Goal: Find specific page/section: Find specific page/section

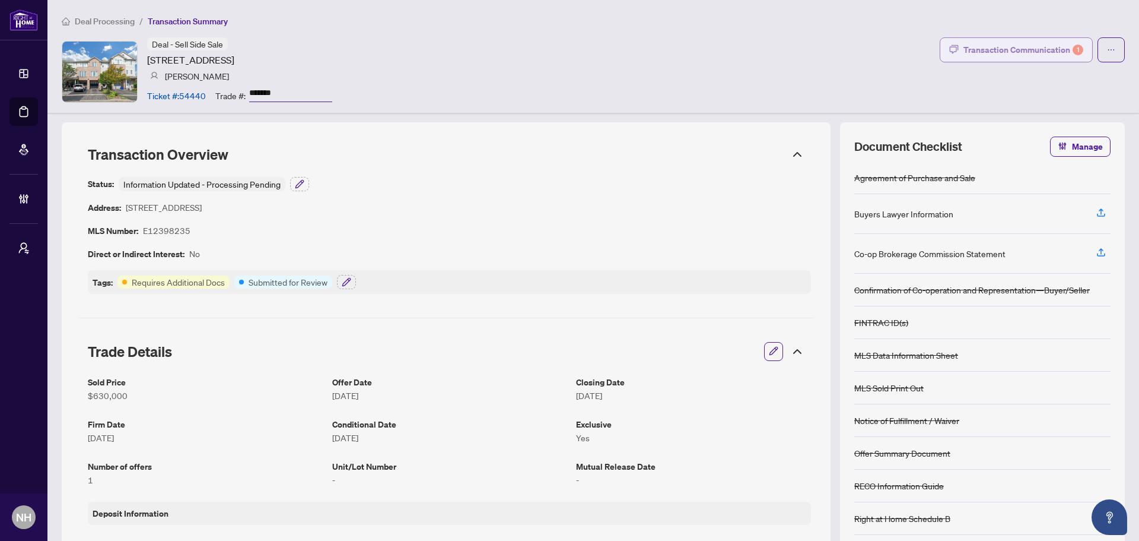
click at [1016, 46] on div "Transaction Communication 1" at bounding box center [1024, 49] width 120 height 19
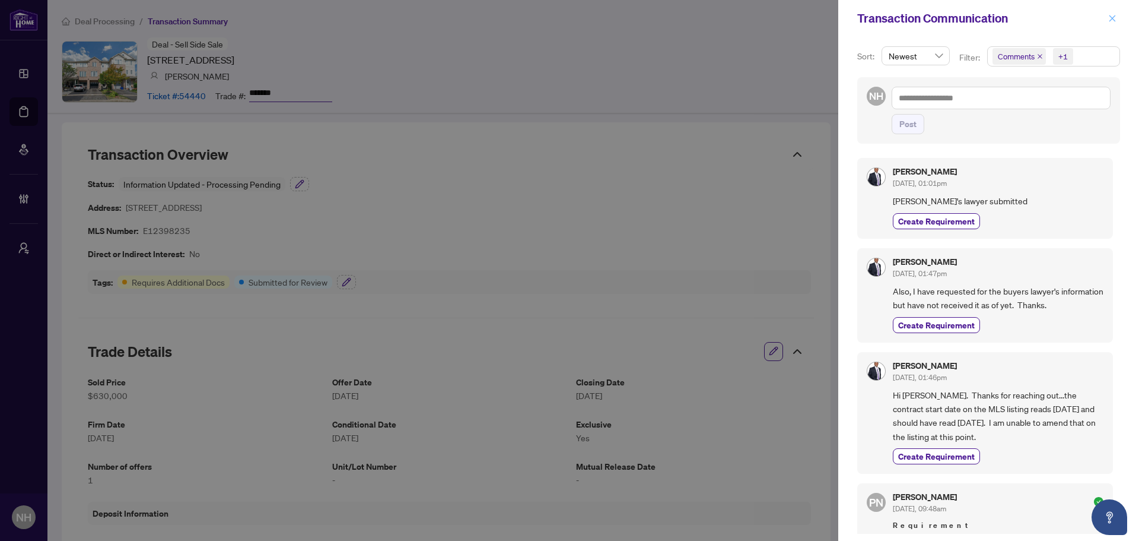
click at [1111, 22] on icon "close" at bounding box center [1112, 18] width 8 height 8
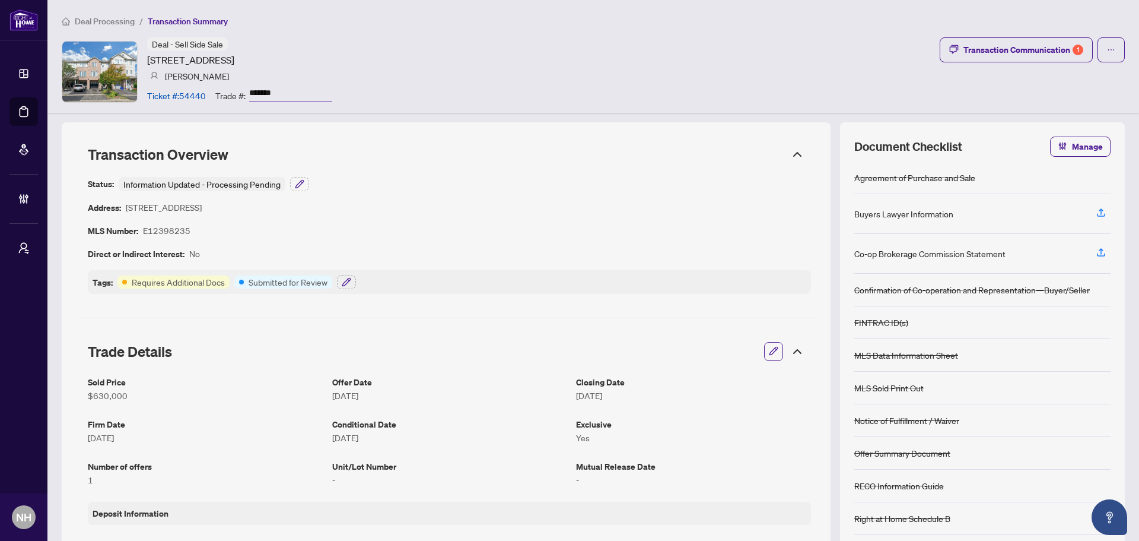
drag, startPoint x: 289, startPoint y: 94, endPoint x: 250, endPoint y: 93, distance: 38.6
click at [250, 93] on input "*******" at bounding box center [290, 93] width 83 height 17
click at [1039, 52] on div "Transaction Communication 1" at bounding box center [1024, 49] width 120 height 19
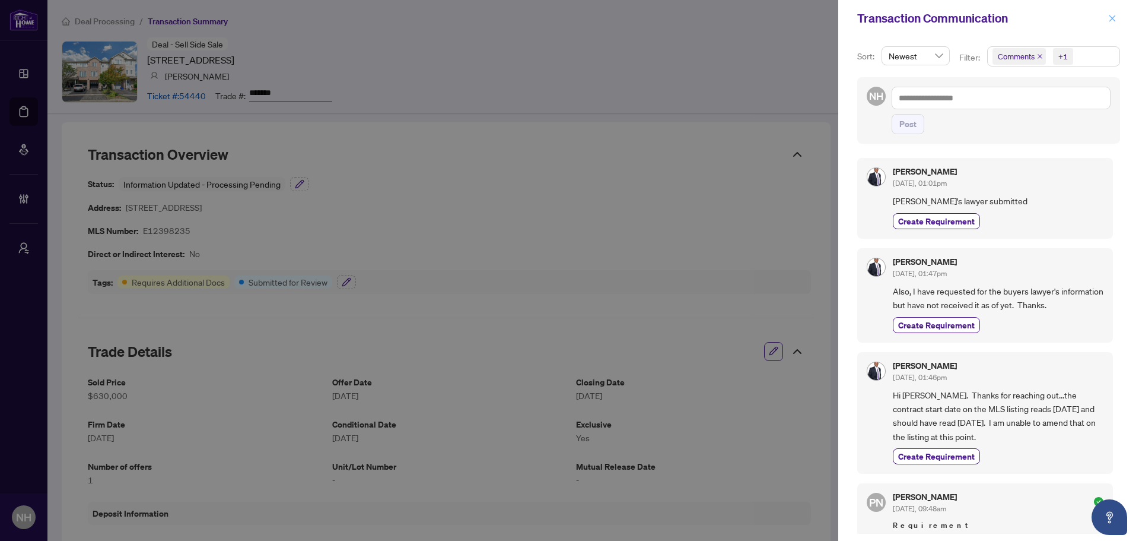
click at [1114, 17] on icon "close" at bounding box center [1113, 18] width 7 height 7
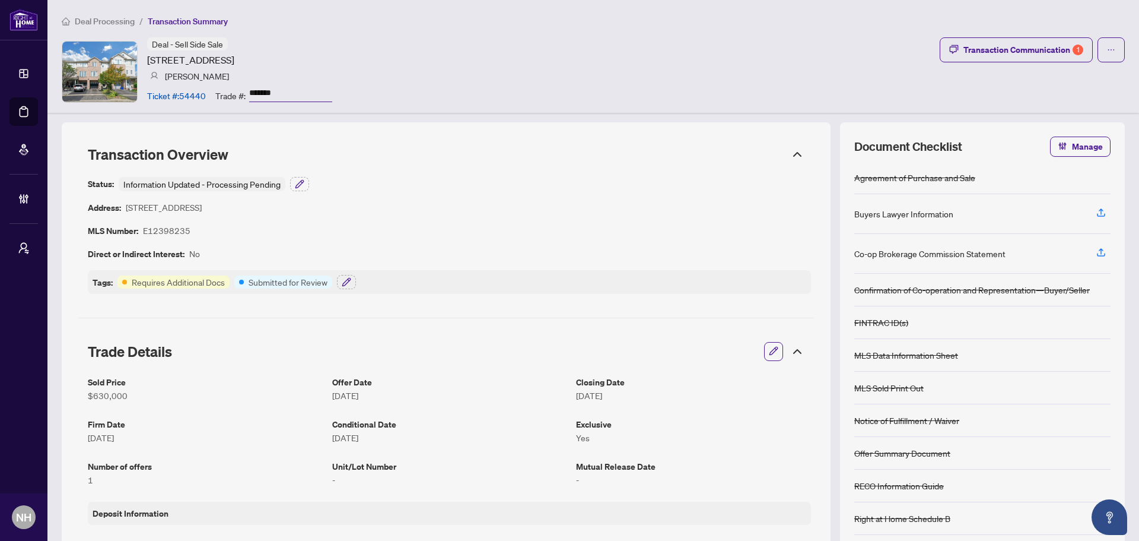
click at [119, 12] on div "Deal Processing / Transaction Summary Deal - Sell Side Sale 906 Bourne Cres, Os…" at bounding box center [593, 56] width 1092 height 113
click at [125, 16] on span "Deal Processing" at bounding box center [105, 21] width 60 height 11
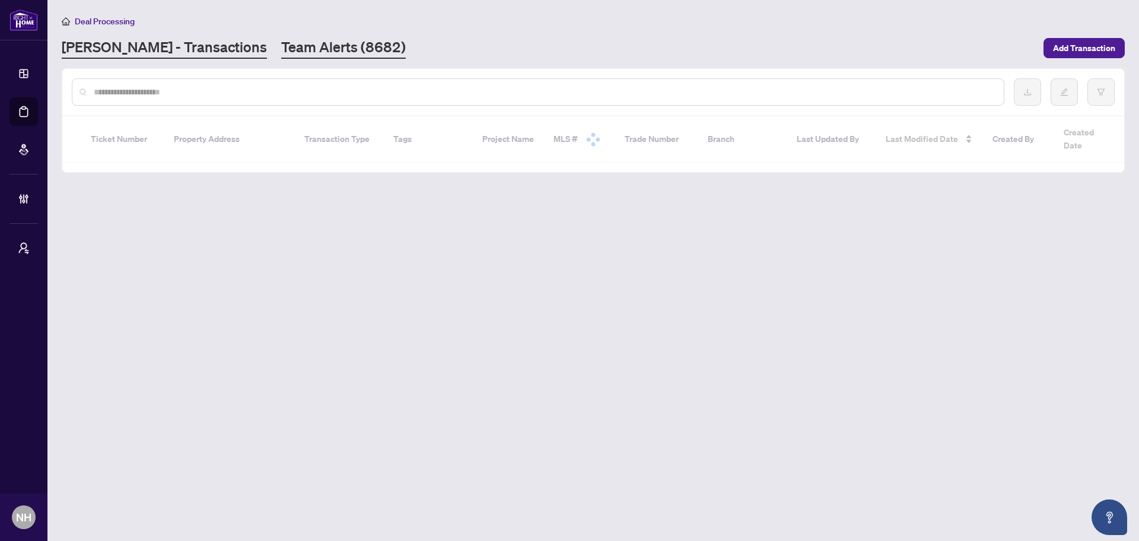
click at [281, 45] on link "Team Alerts (8682)" at bounding box center [343, 47] width 125 height 21
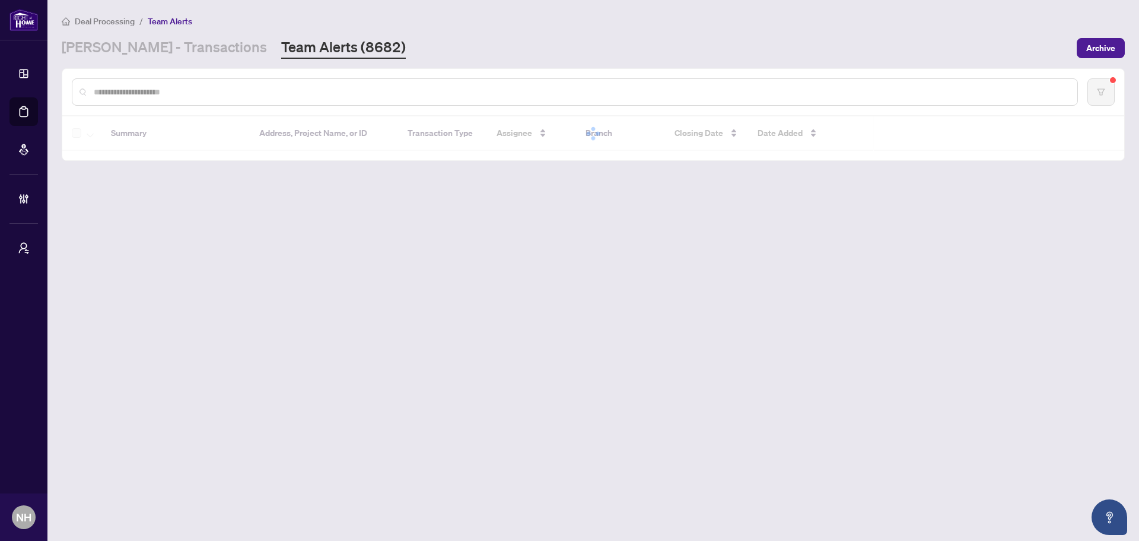
click at [241, 85] on input "text" at bounding box center [581, 91] width 974 height 13
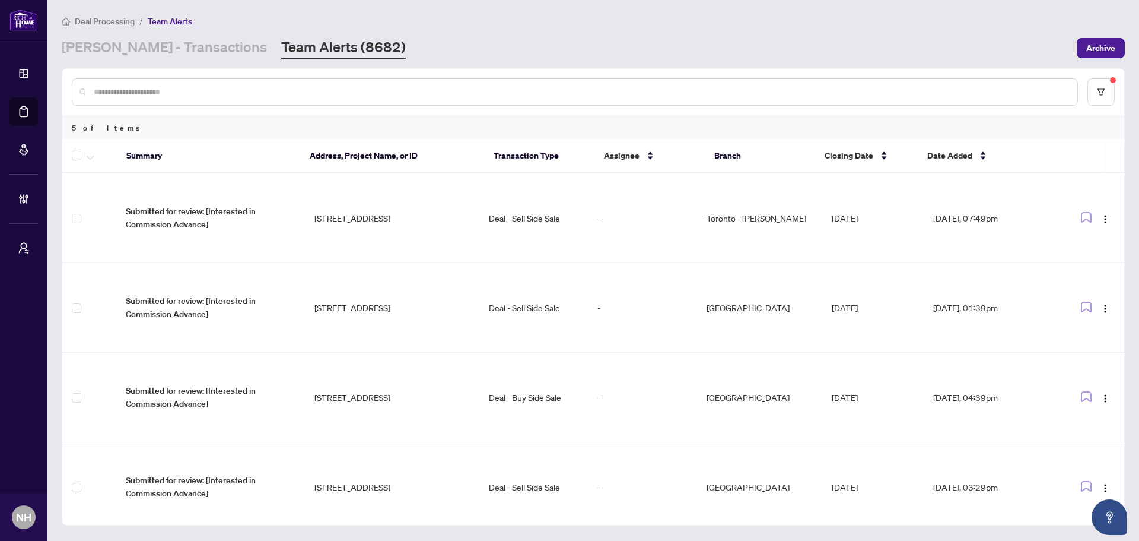
paste input "*******"
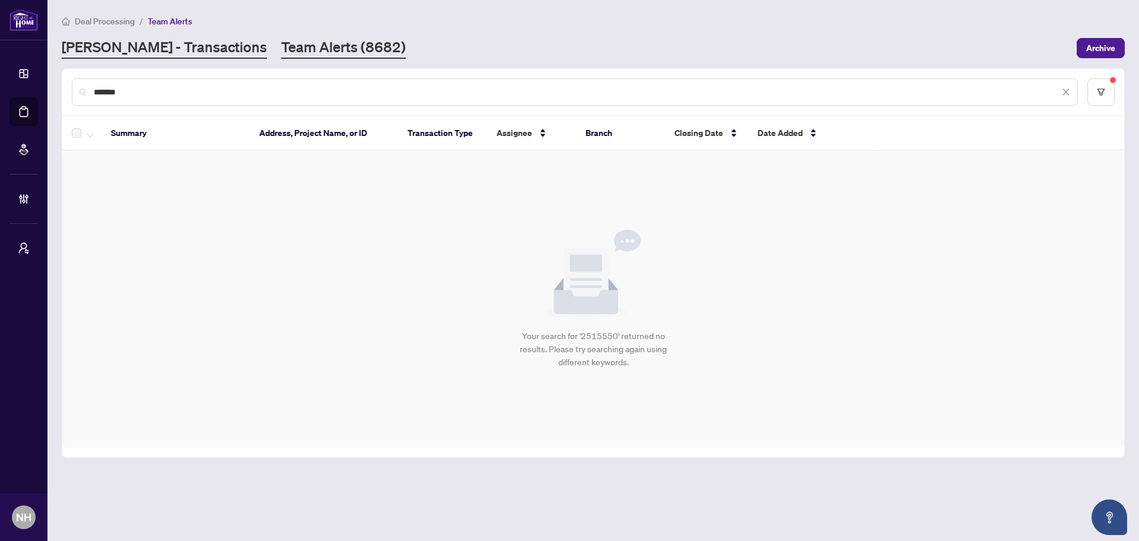
type input "*******"
click at [134, 55] on link "RAHR - Transactions" at bounding box center [164, 47] width 205 height 21
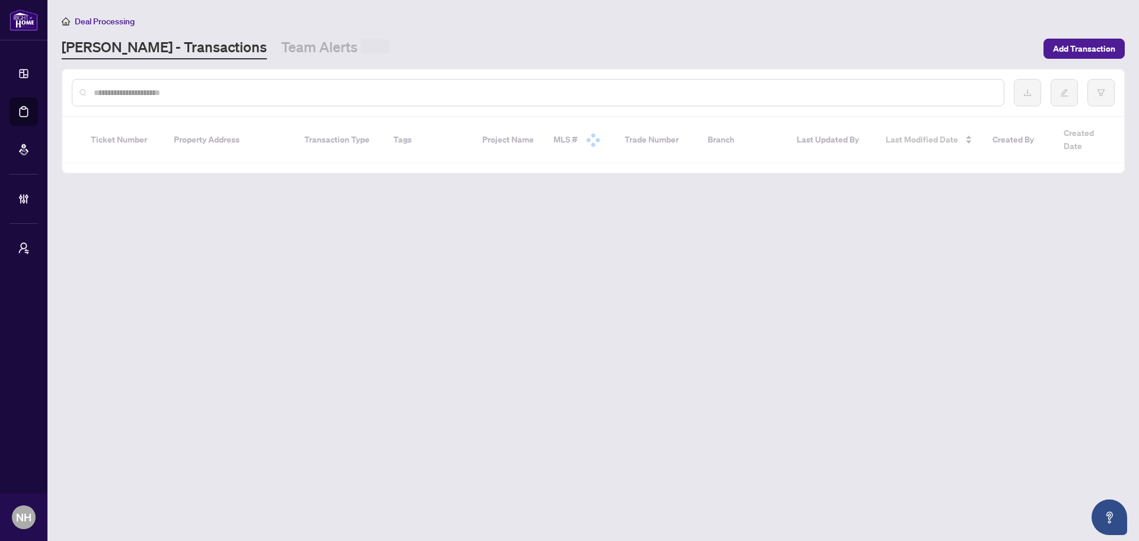
click at [153, 98] on div at bounding box center [538, 92] width 933 height 27
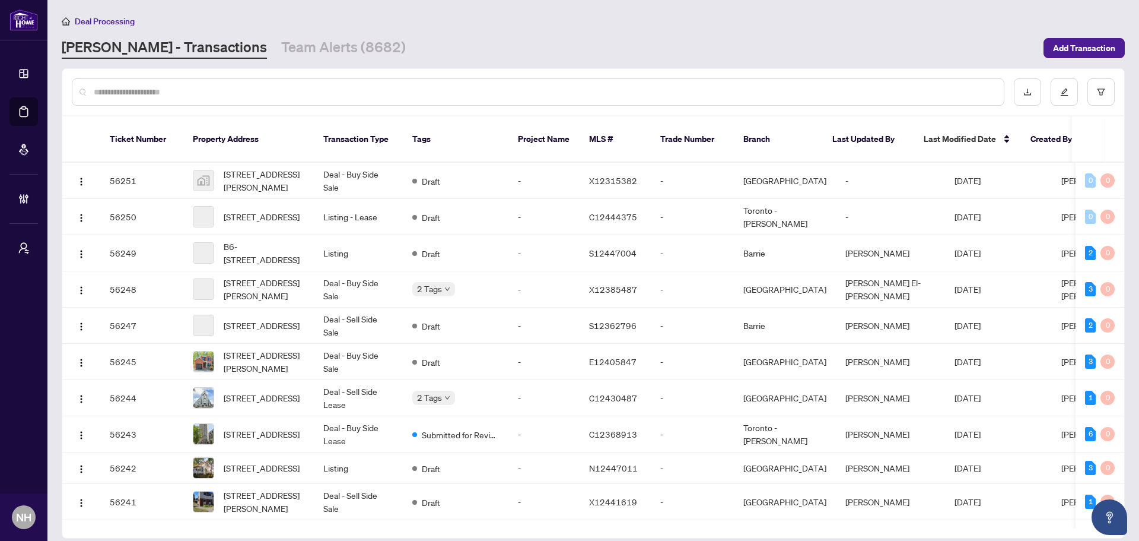
click at [156, 92] on input "text" at bounding box center [544, 91] width 901 height 13
paste input "*******"
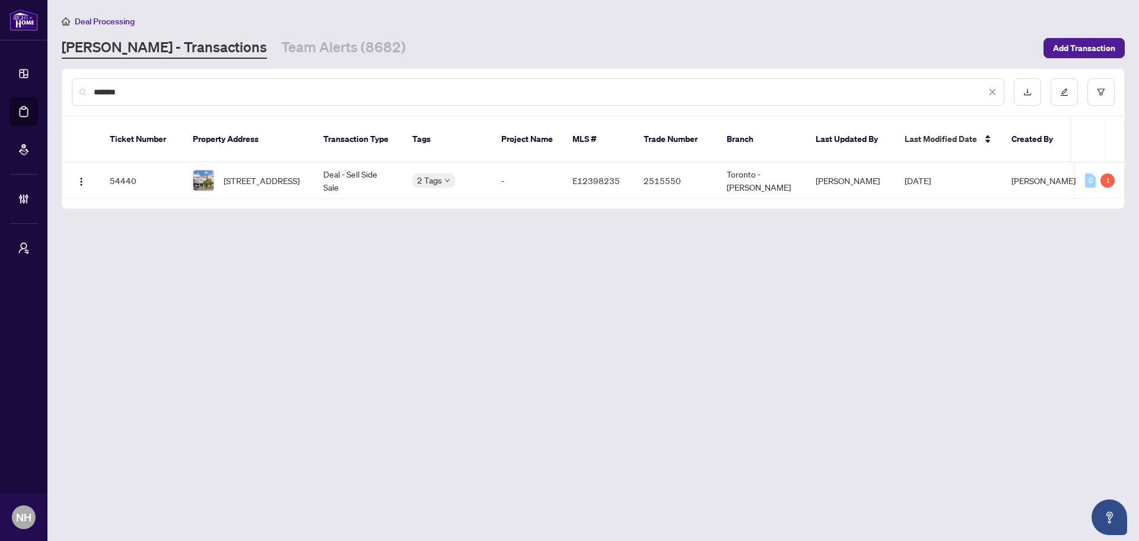
type input "*******"
click at [250, 174] on span "906 Bourne Cres, Oshawa, Ontario L1H 8X5, Canada" at bounding box center [262, 180] width 76 height 13
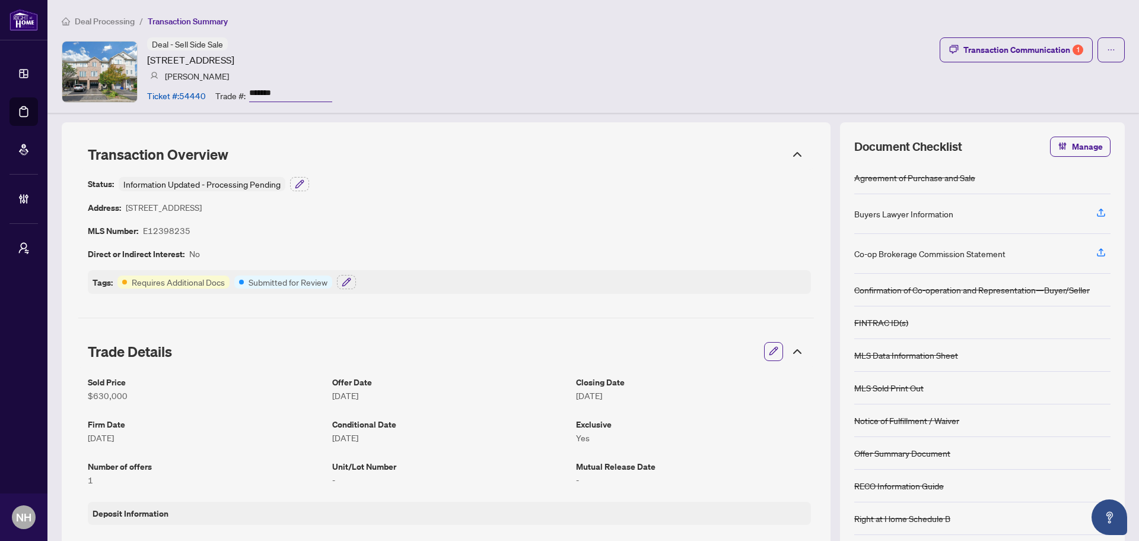
click at [87, 19] on span "Deal Processing" at bounding box center [105, 21] width 60 height 11
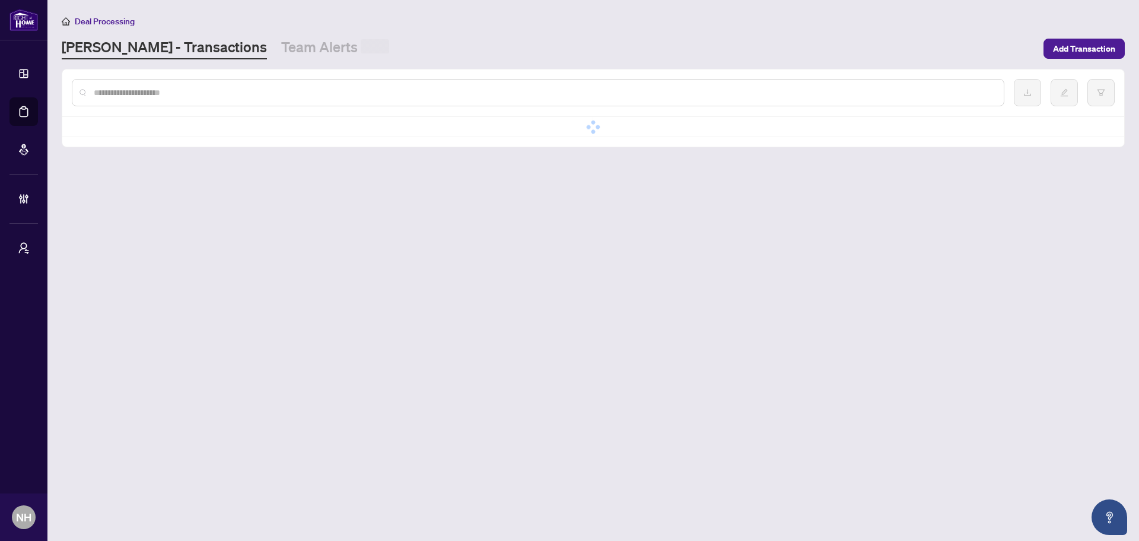
click at [129, 90] on input "text" at bounding box center [544, 92] width 901 height 13
paste input "**********"
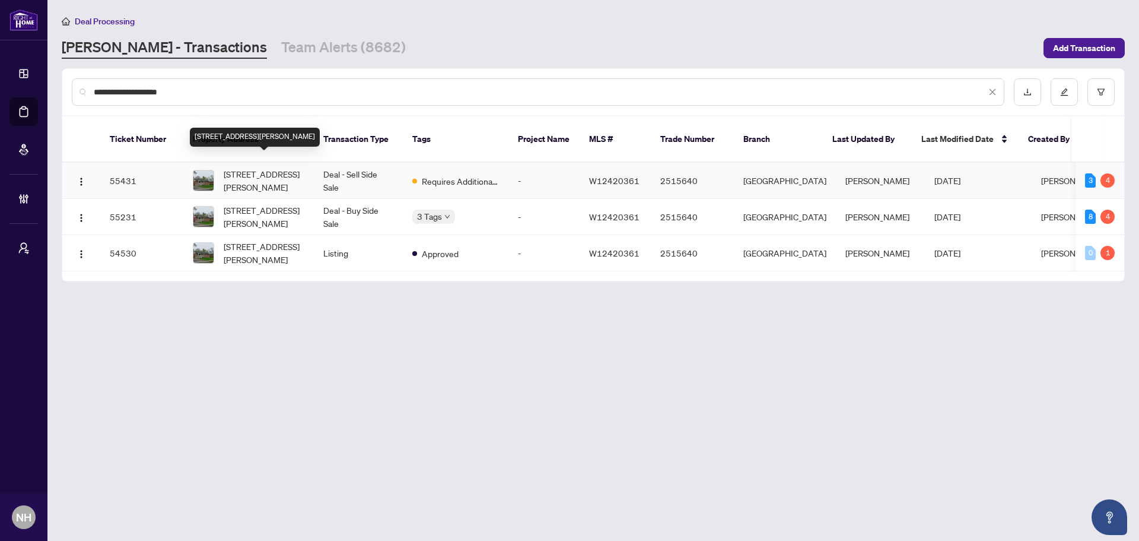
type input "**********"
click at [242, 167] on span "253 Hampton Heath Rd, Burlington, Ontario L7L 4P4, Canada" at bounding box center [264, 180] width 81 height 26
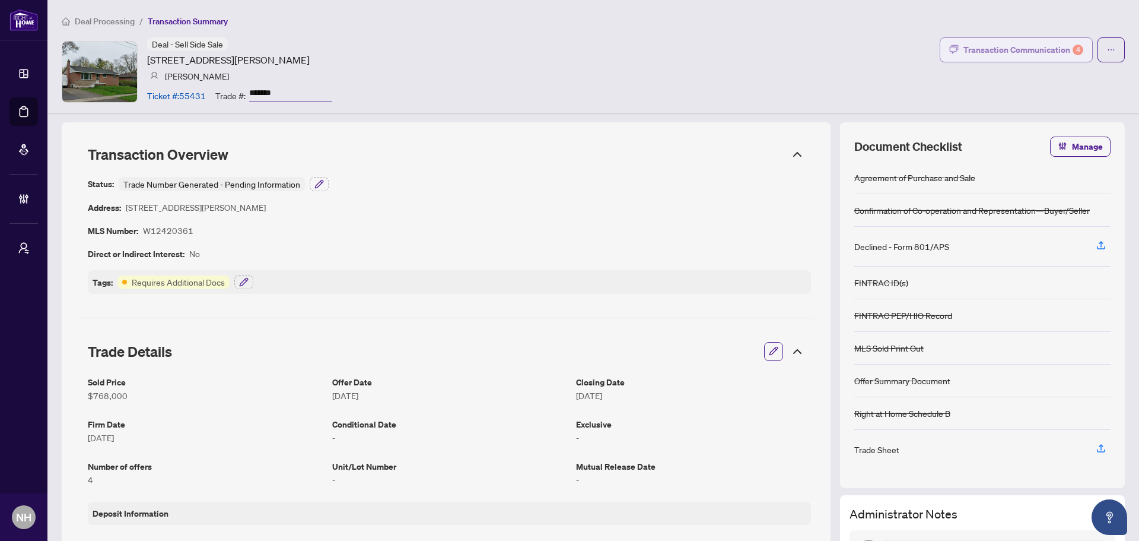
click at [987, 59] on button "Transaction Communication 4" at bounding box center [1016, 49] width 153 height 25
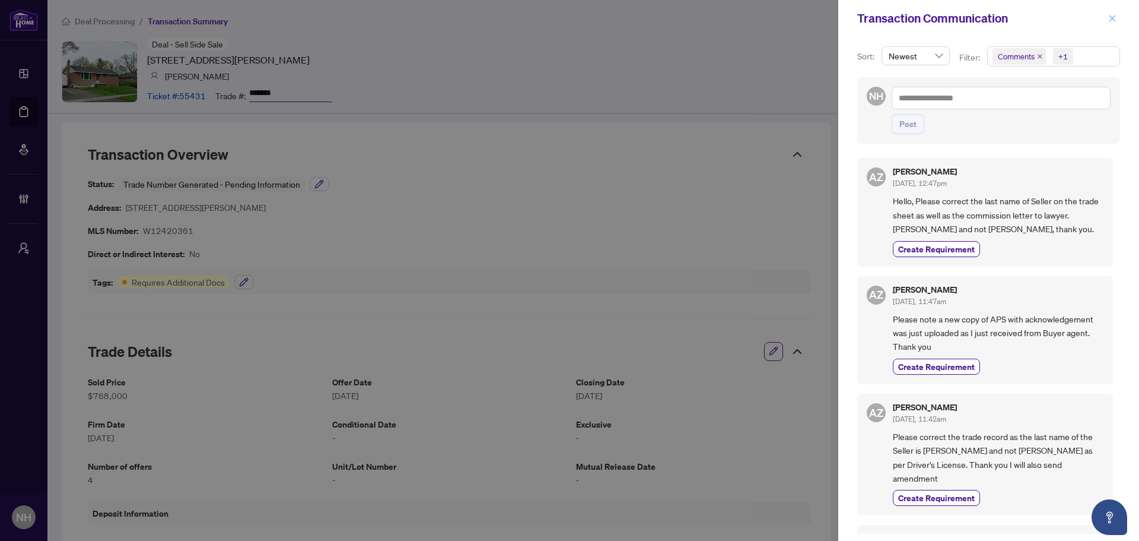
click at [1116, 18] on icon "close" at bounding box center [1112, 18] width 8 height 8
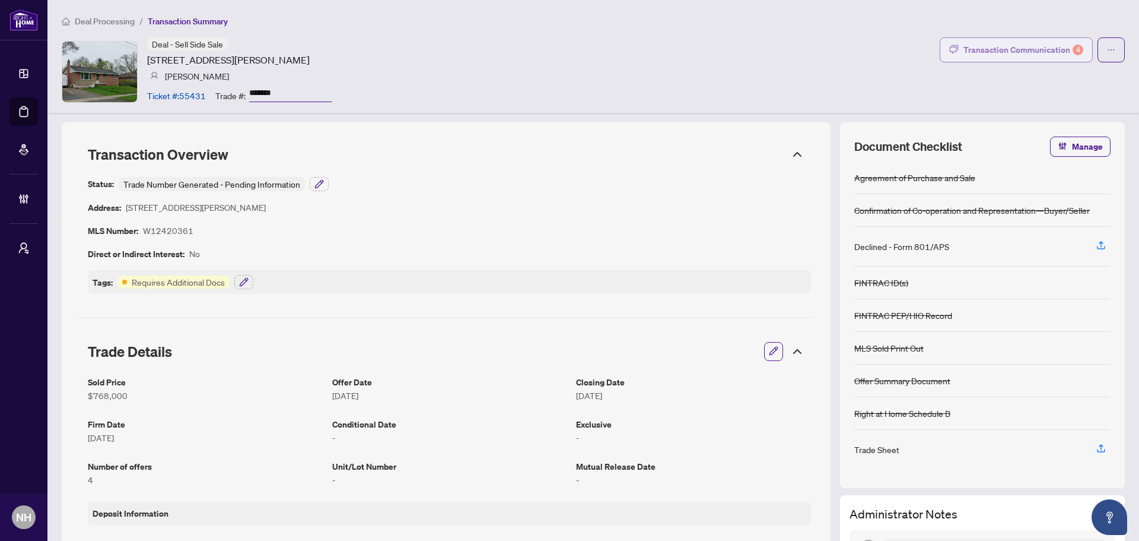
click at [989, 52] on div "Transaction Communication 4" at bounding box center [1024, 49] width 120 height 19
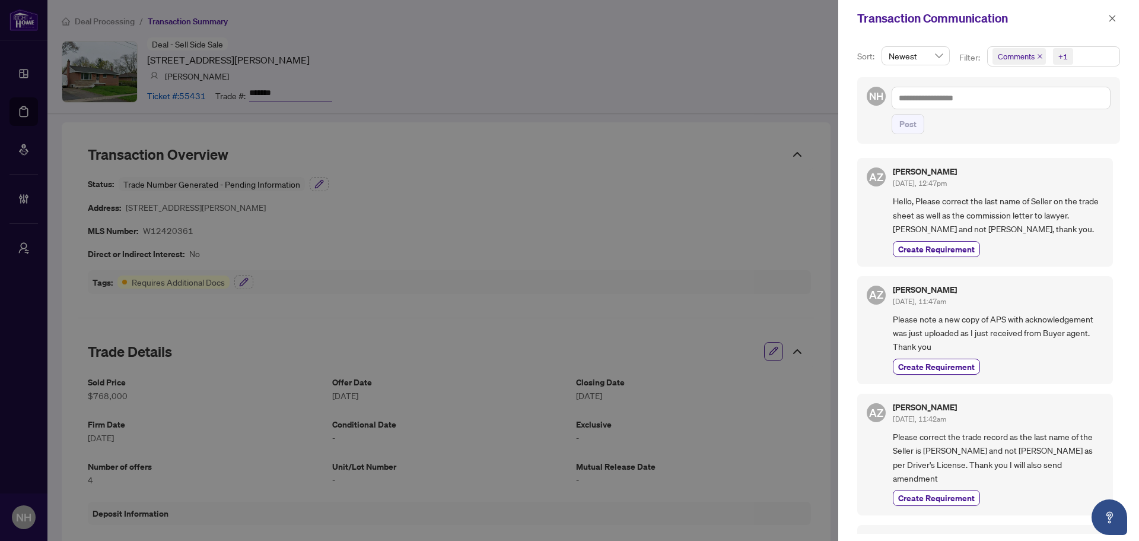
click at [745, 75] on div at bounding box center [569, 270] width 1139 height 541
click at [1040, 53] on icon "close" at bounding box center [1040, 56] width 6 height 6
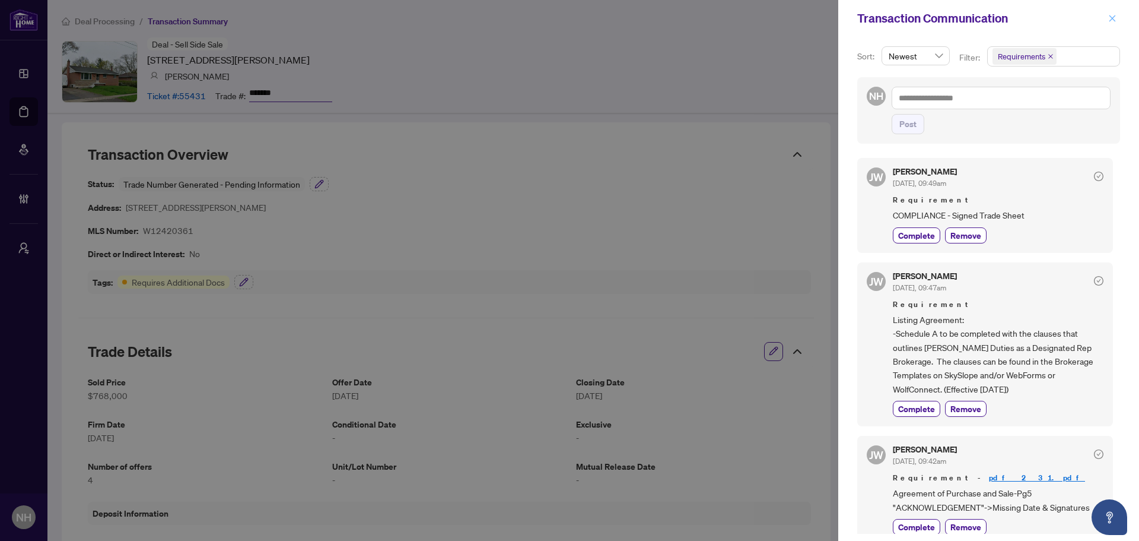
click at [1117, 12] on button "button" at bounding box center [1112, 18] width 15 height 14
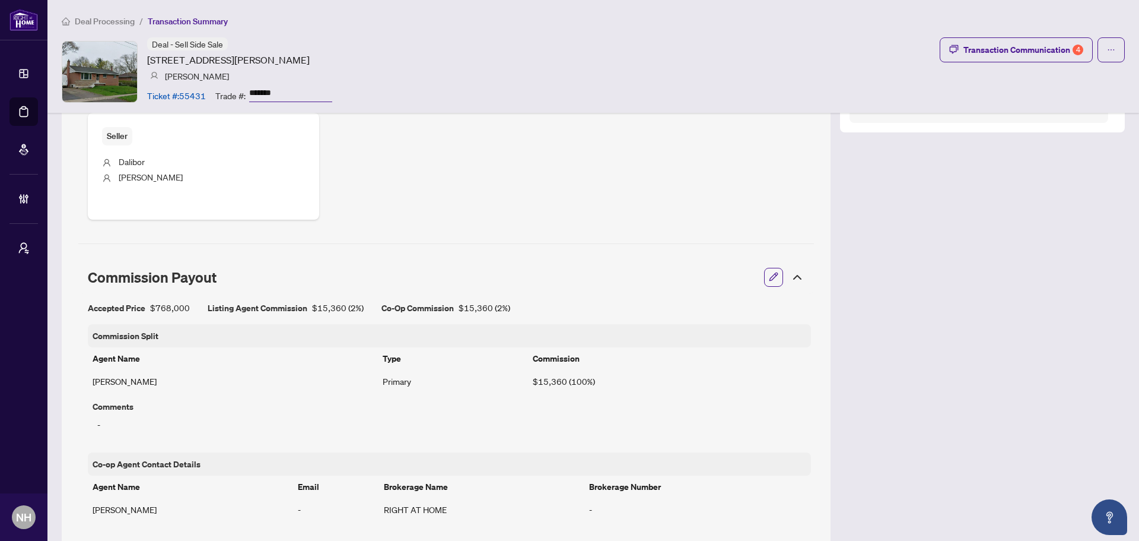
scroll to position [593, 0]
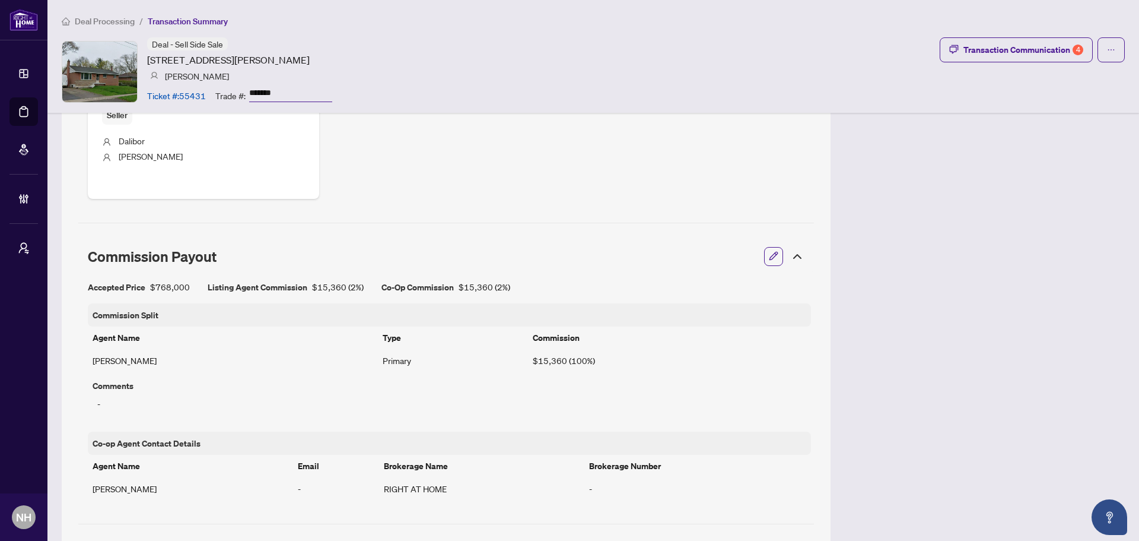
click at [112, 20] on span "Deal Processing" at bounding box center [105, 21] width 60 height 11
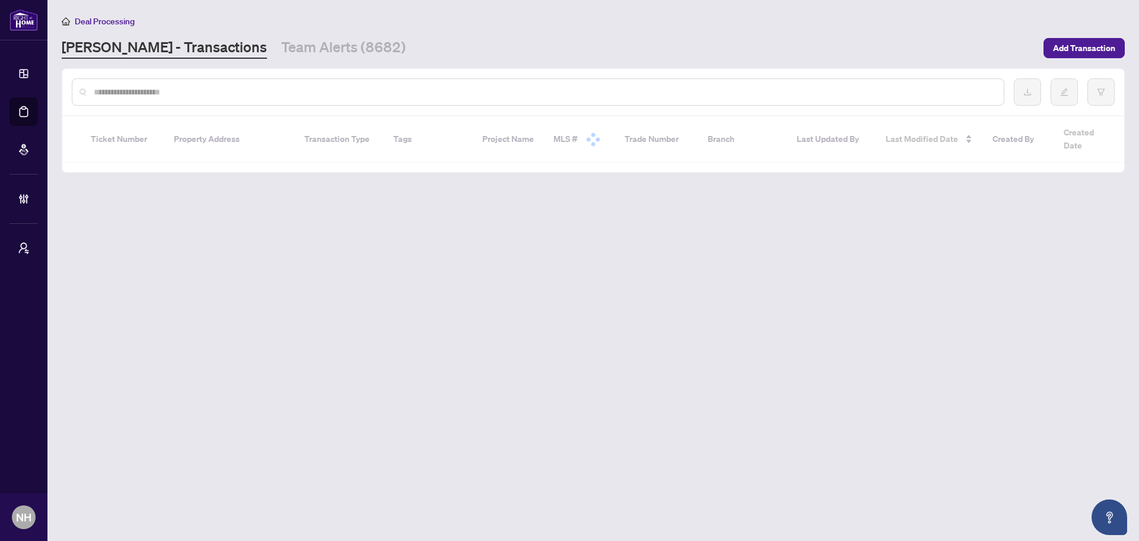
click at [152, 89] on input "text" at bounding box center [544, 91] width 901 height 13
paste input "**********"
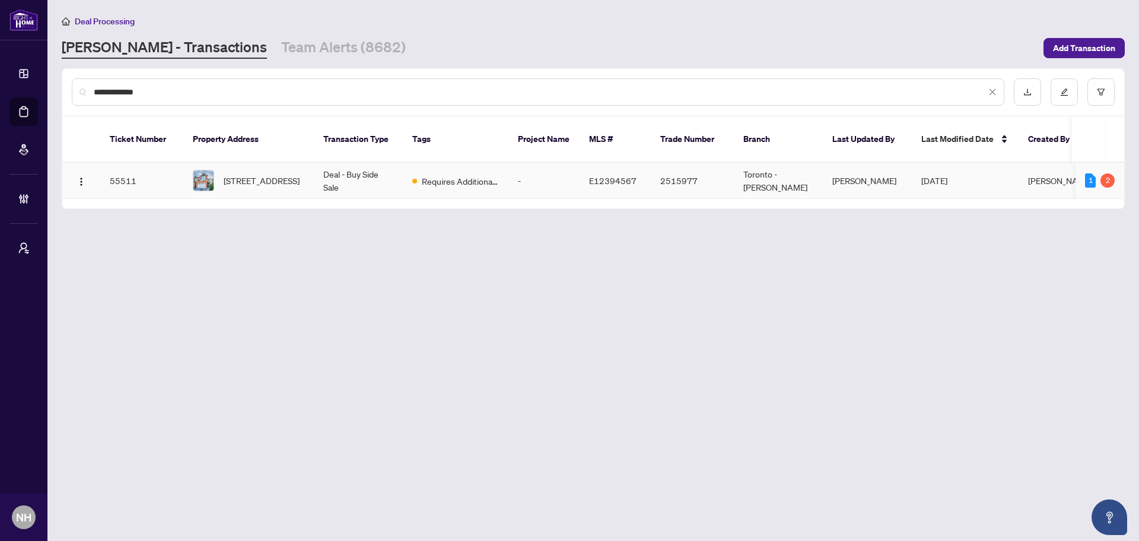
type input "**********"
click at [229, 176] on span "113 Bach Ave, Whitby, Ontario L1R 2P8, Canada" at bounding box center [262, 180] width 76 height 13
click at [281, 47] on link "Team Alerts (8682)" at bounding box center [343, 47] width 125 height 21
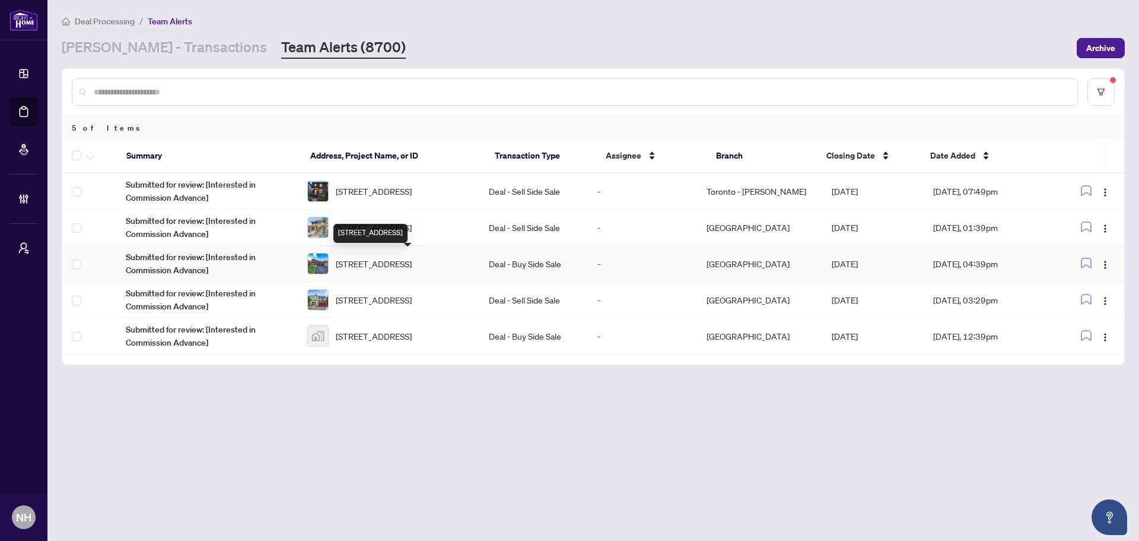
click at [402, 265] on span "[STREET_ADDRESS]" at bounding box center [374, 263] width 76 height 13
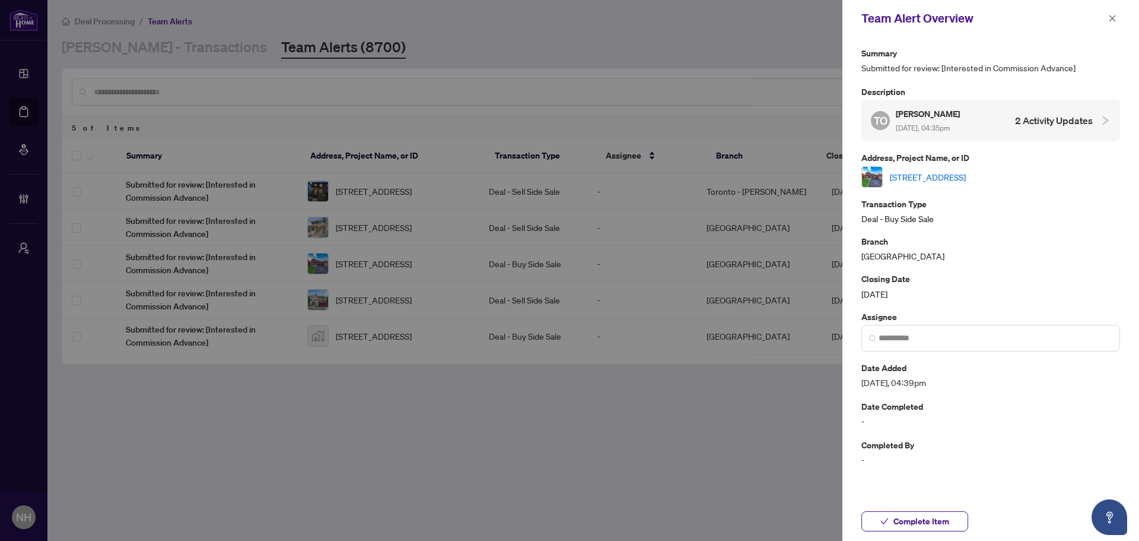
click at [940, 174] on link "52 Donaghedy Dr, Halton Hills, Ontario L7G 5H1, Canada" at bounding box center [928, 176] width 76 height 13
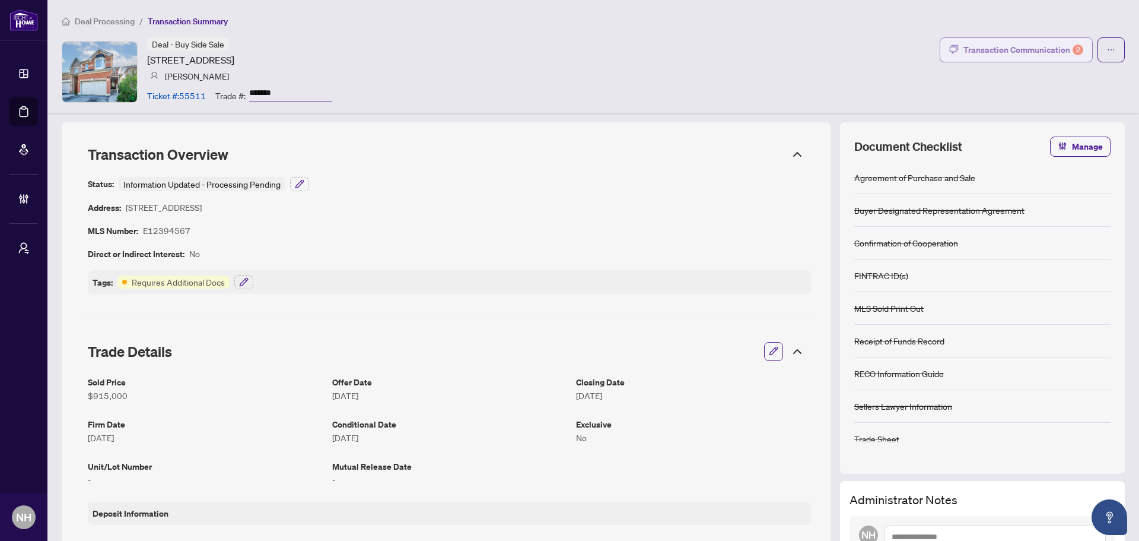
click at [998, 53] on div "Transaction Communication 2" at bounding box center [1024, 49] width 120 height 19
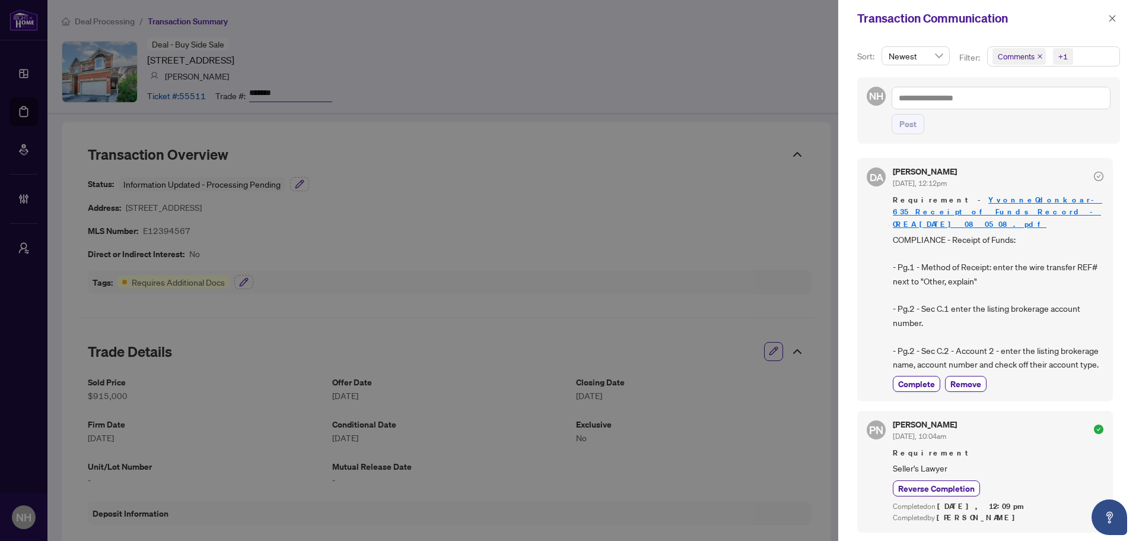
click at [1118, 18] on button "button" at bounding box center [1112, 18] width 15 height 14
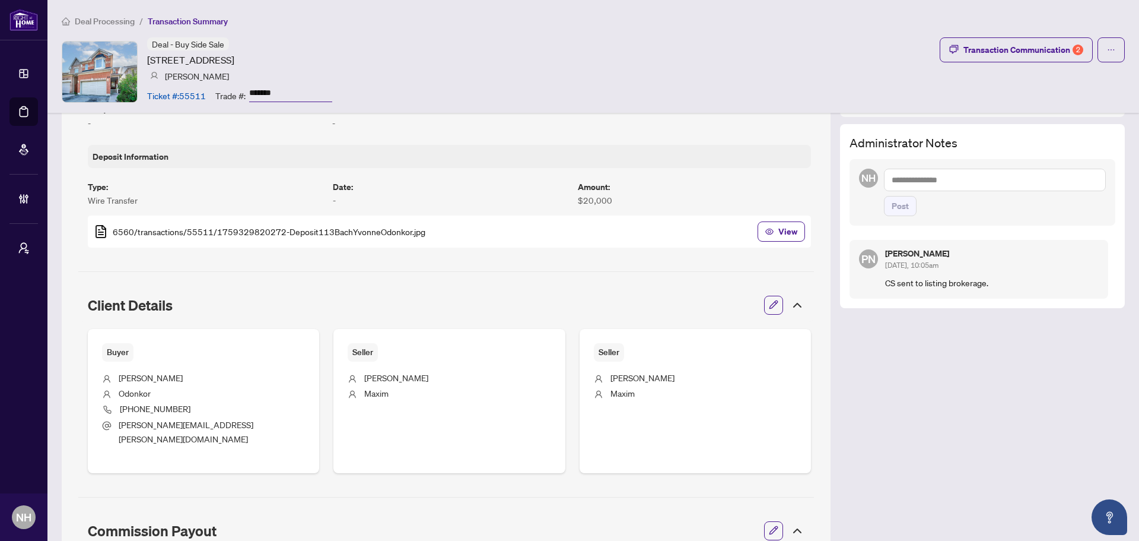
scroll to position [237, 0]
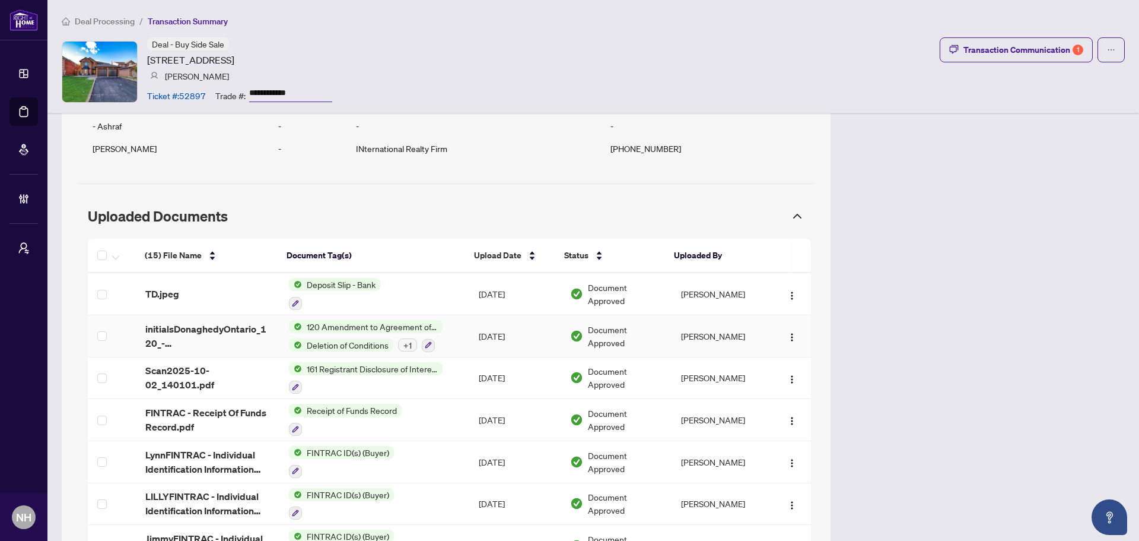
scroll to position [949, 0]
click at [182, 375] on span "Scan2025-10-02_140101.pdf" at bounding box center [207, 378] width 125 height 28
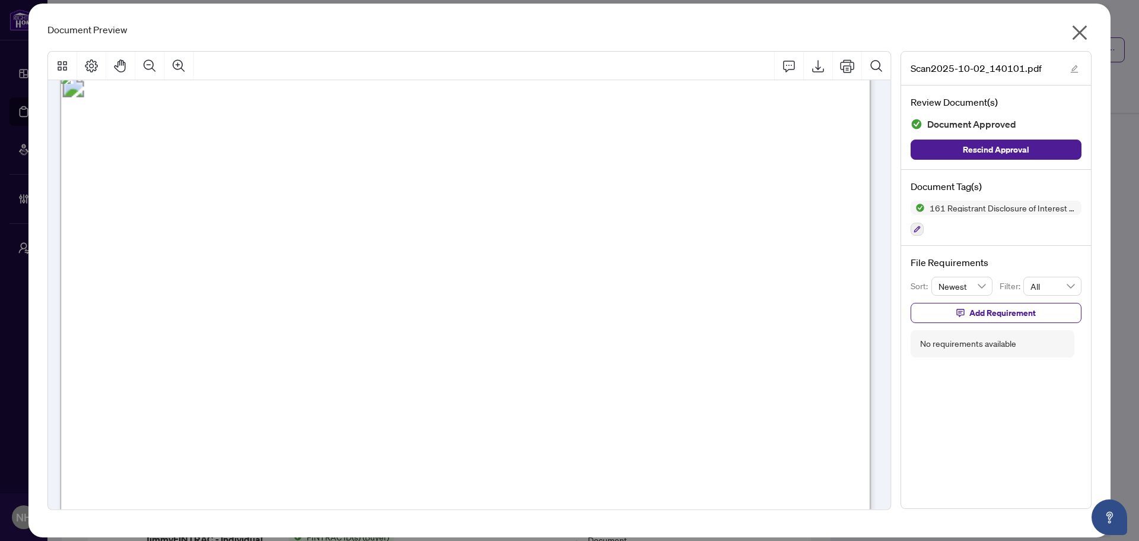
scroll to position [0, 0]
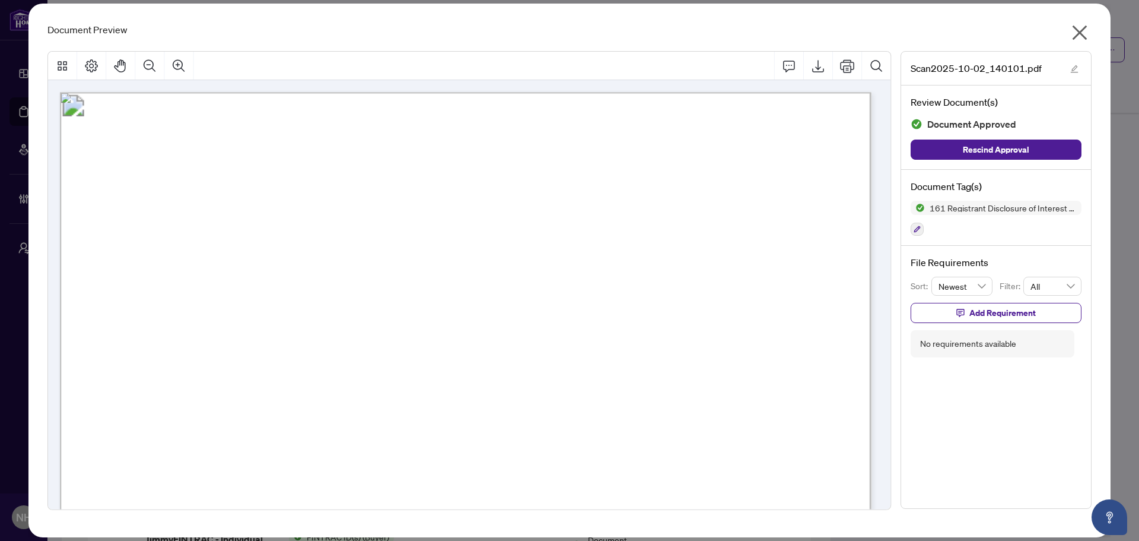
click at [1080, 38] on icon "close" at bounding box center [1079, 32] width 19 height 19
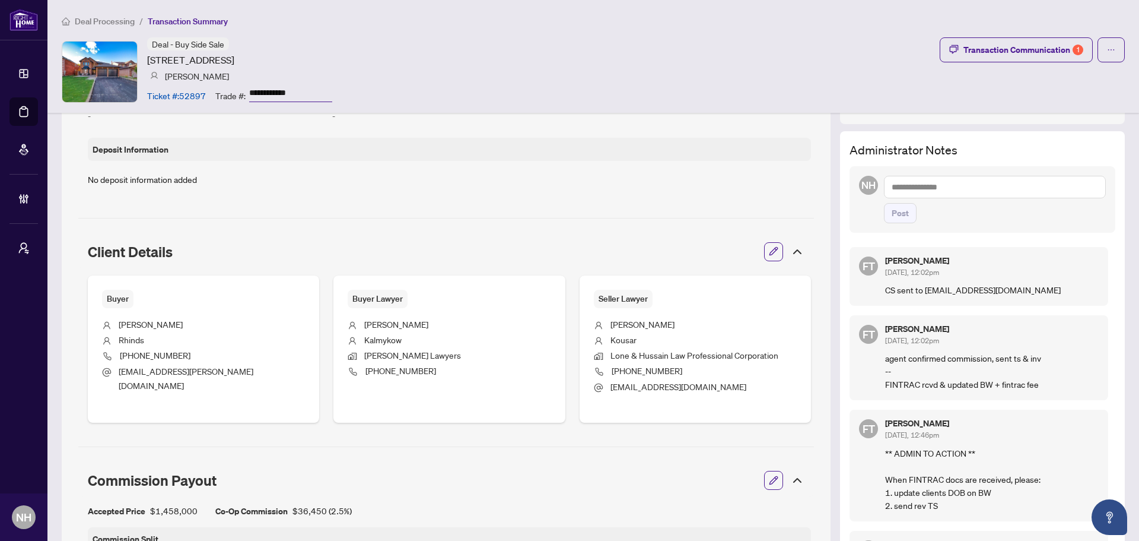
scroll to position [237, 0]
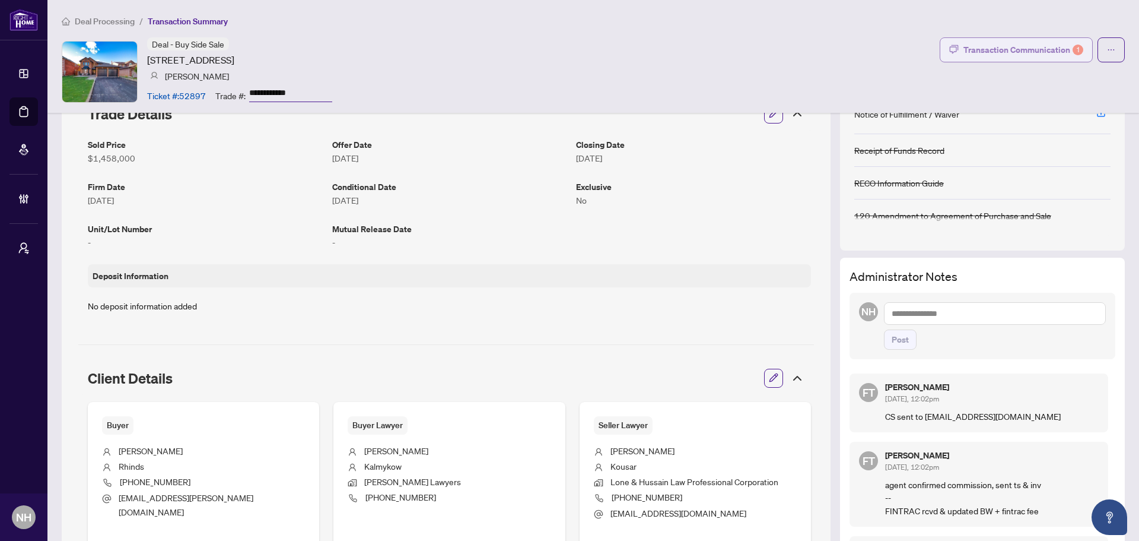
click at [970, 60] on button "Transaction Communication 1" at bounding box center [1016, 49] width 153 height 25
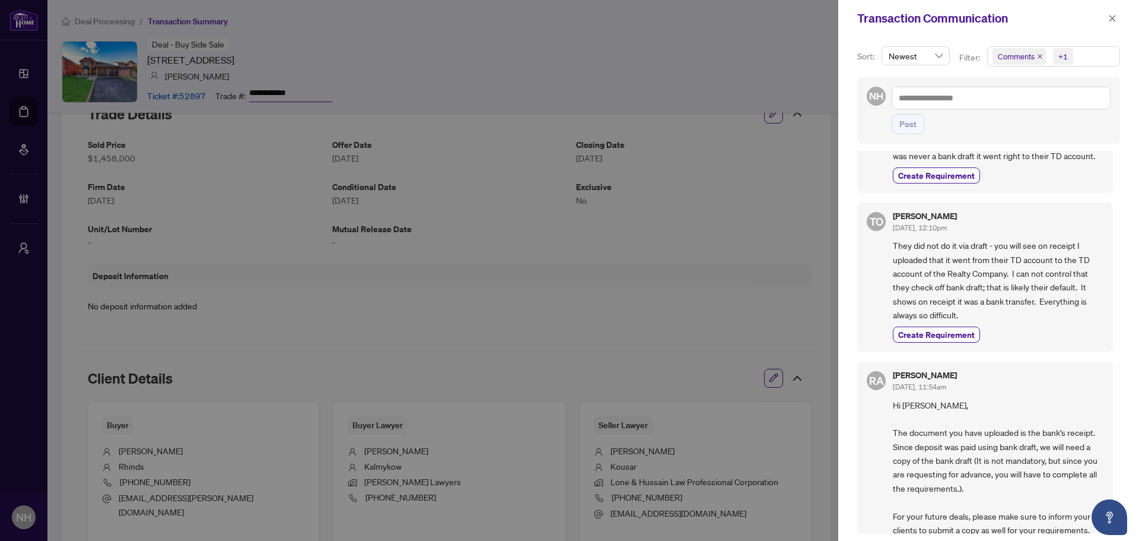
scroll to position [0, 0]
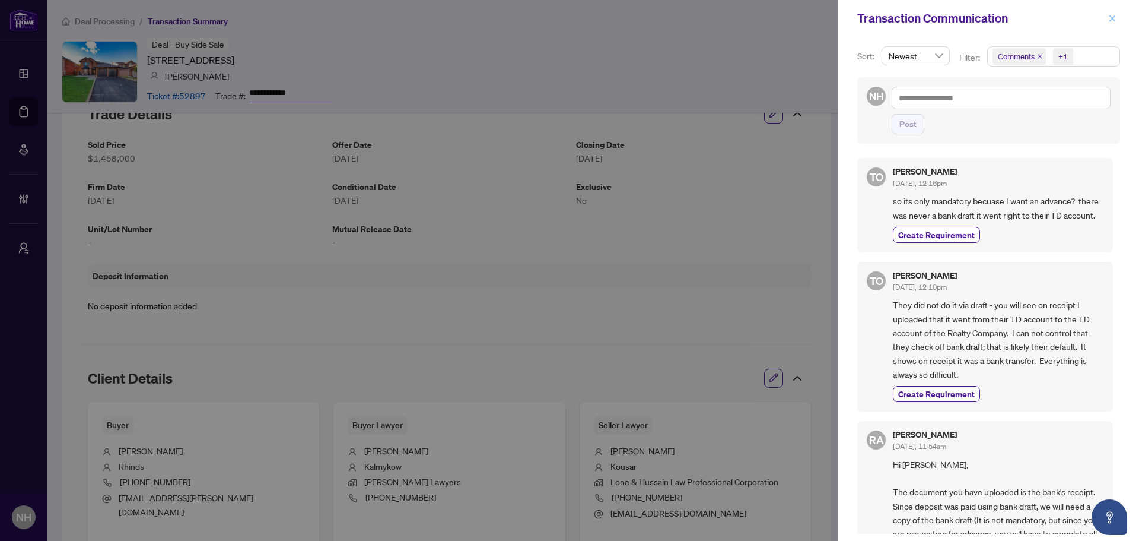
click at [1111, 20] on icon "close" at bounding box center [1113, 18] width 7 height 7
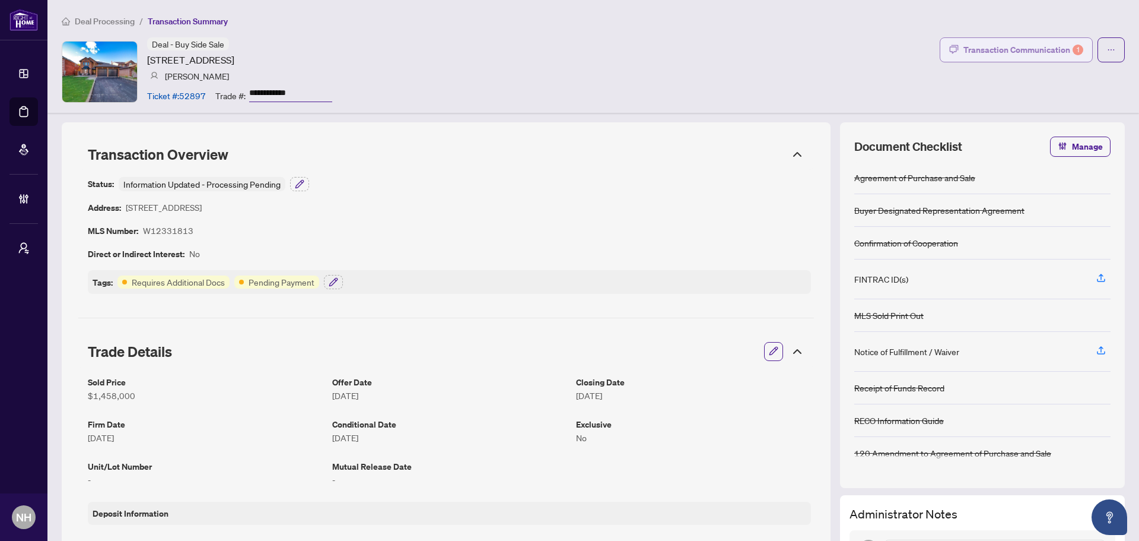
click at [949, 56] on button "Transaction Communication 1" at bounding box center [1016, 49] width 153 height 25
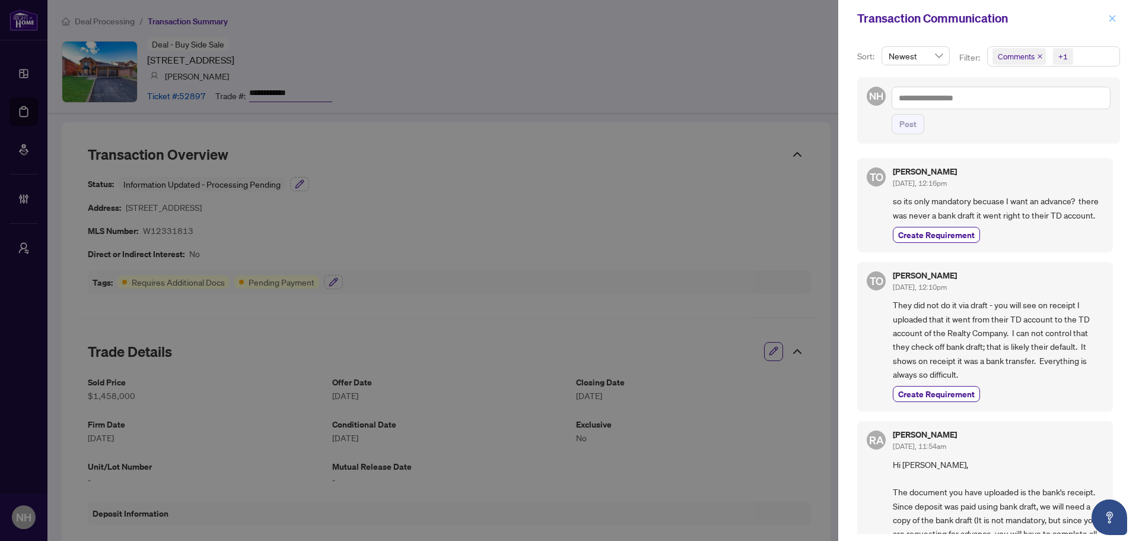
click at [1118, 23] on button "button" at bounding box center [1112, 18] width 15 height 14
